Goal: Information Seeking & Learning: Understand process/instructions

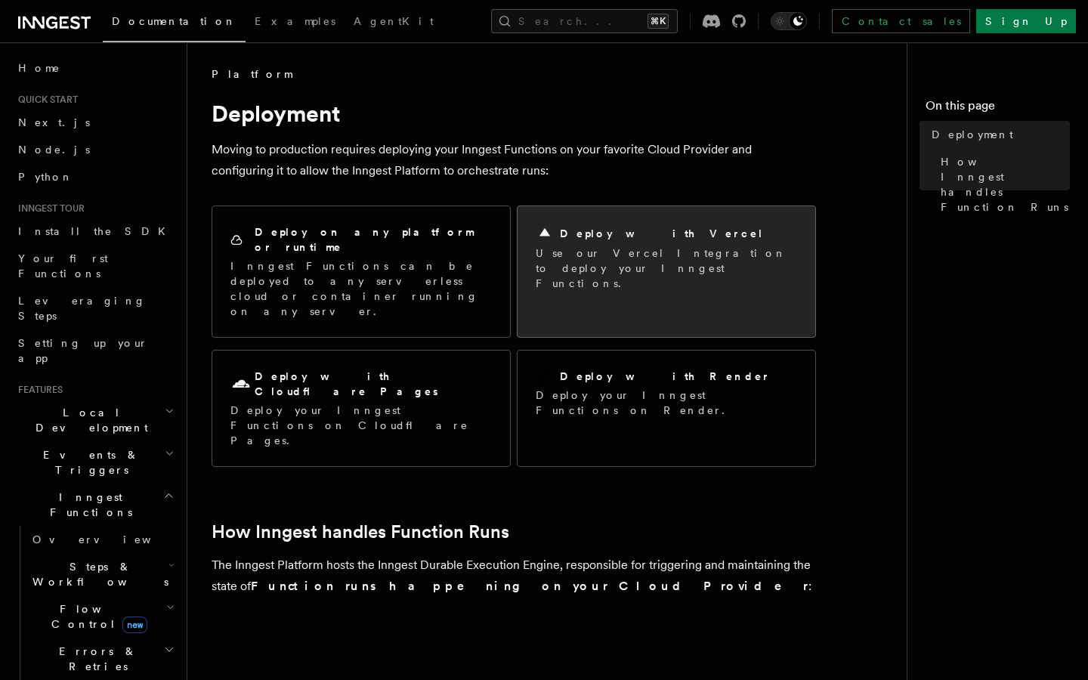
click at [630, 255] on p "Use our Vercel Integration to deploy your Inngest Functions." at bounding box center [667, 268] width 262 height 45
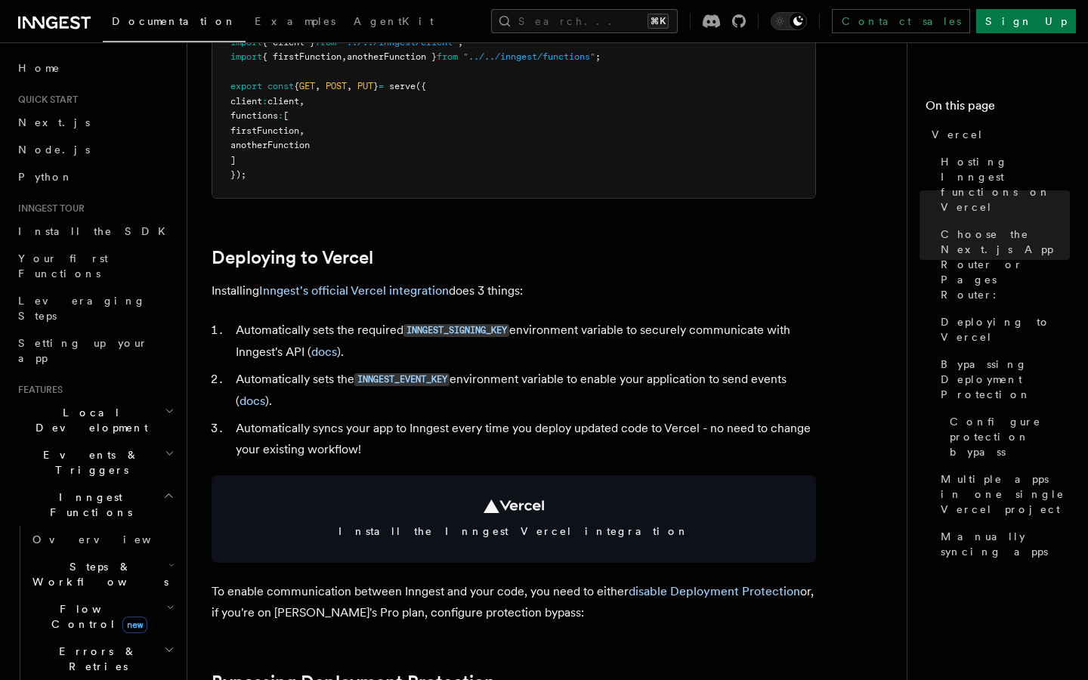
scroll to position [527, 0]
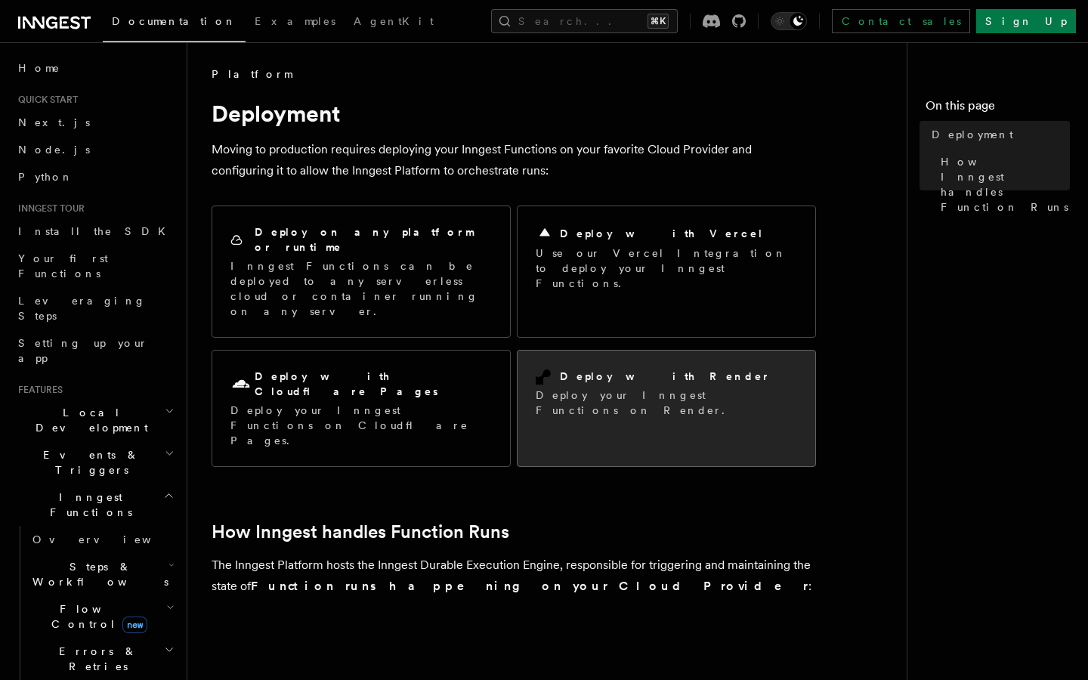
click at [599, 369] on h2 "Deploy with Render" at bounding box center [665, 376] width 211 height 15
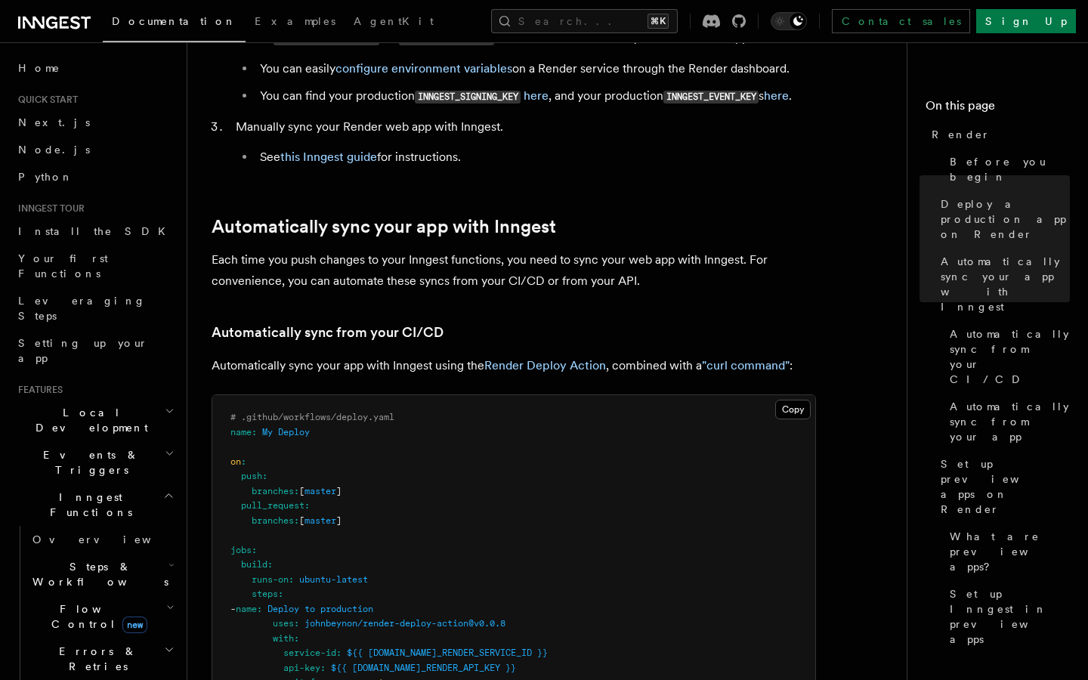
scroll to position [604, 0]
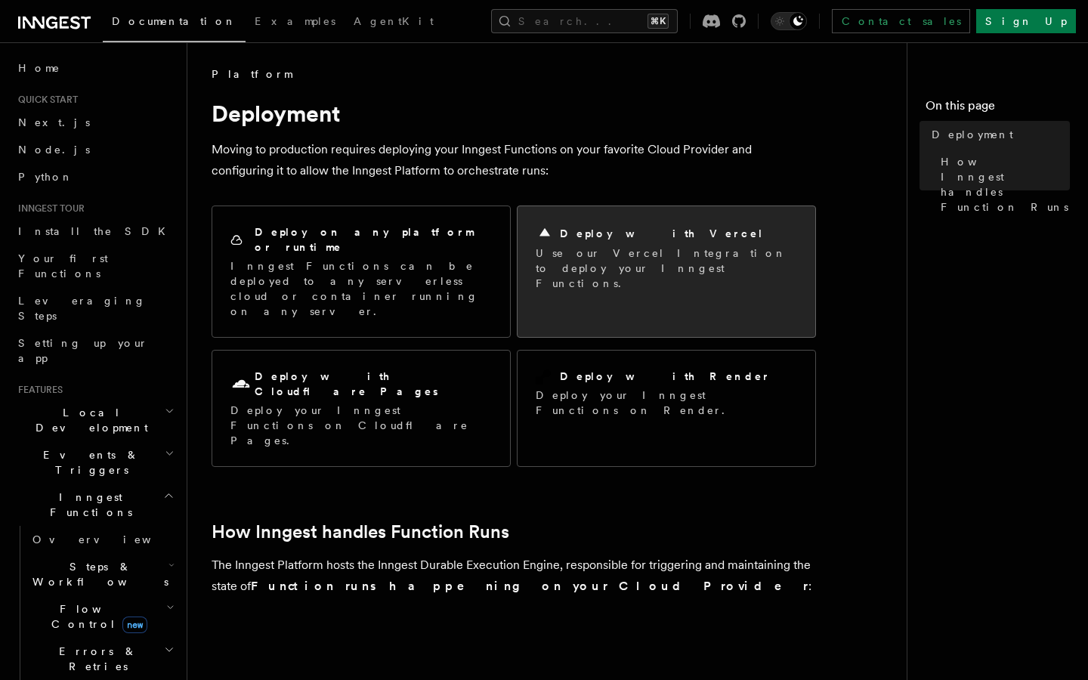
click at [616, 237] on h2 "Deploy with Vercel" at bounding box center [662, 233] width 204 height 15
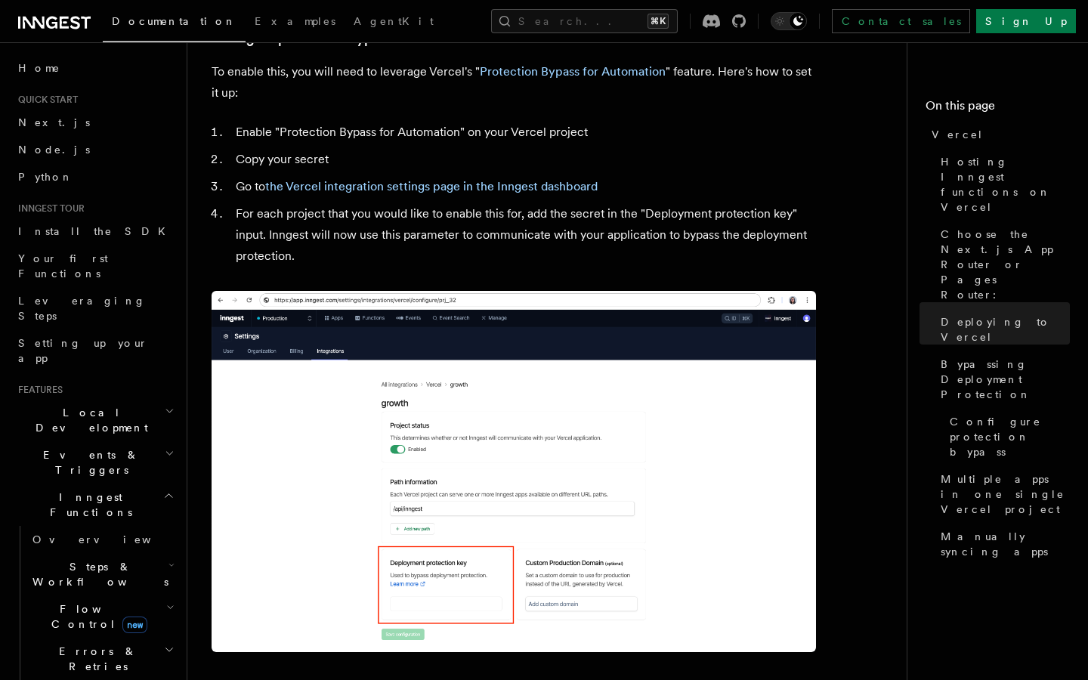
scroll to position [1486, 0]
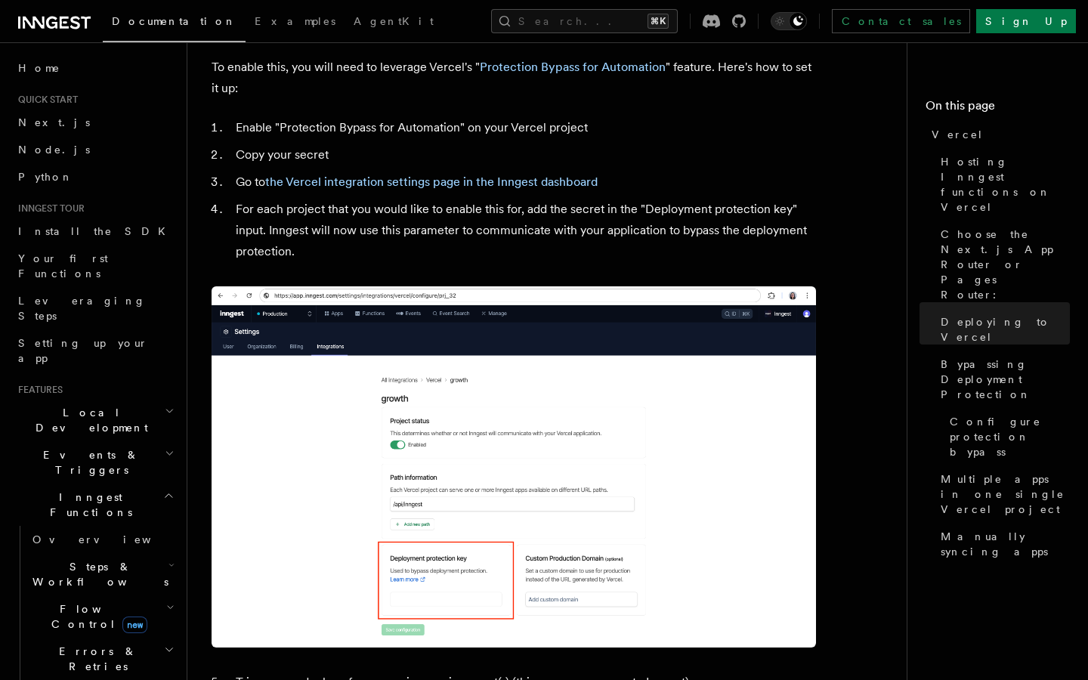
click at [476, 210] on li "For each project that you would like to enable this for, add the secret in the …" at bounding box center [523, 230] width 585 height 63
